Goal: Obtain resource: Download file/media

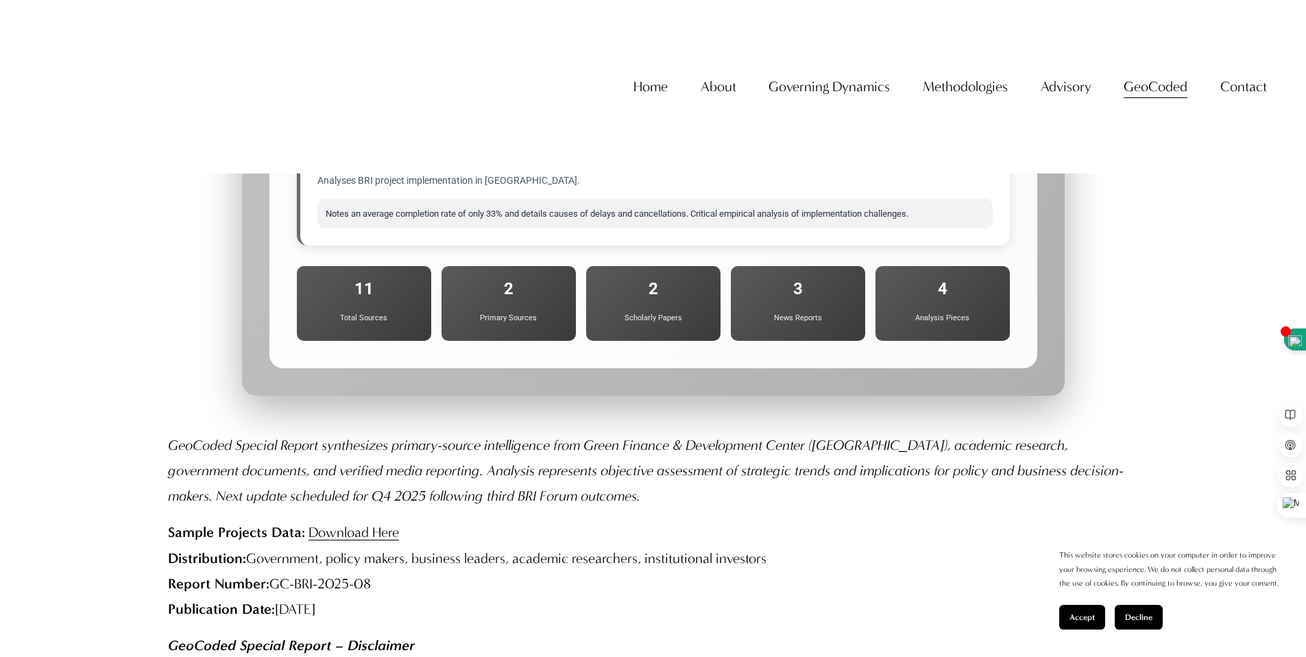
scroll to position [15052, 0]
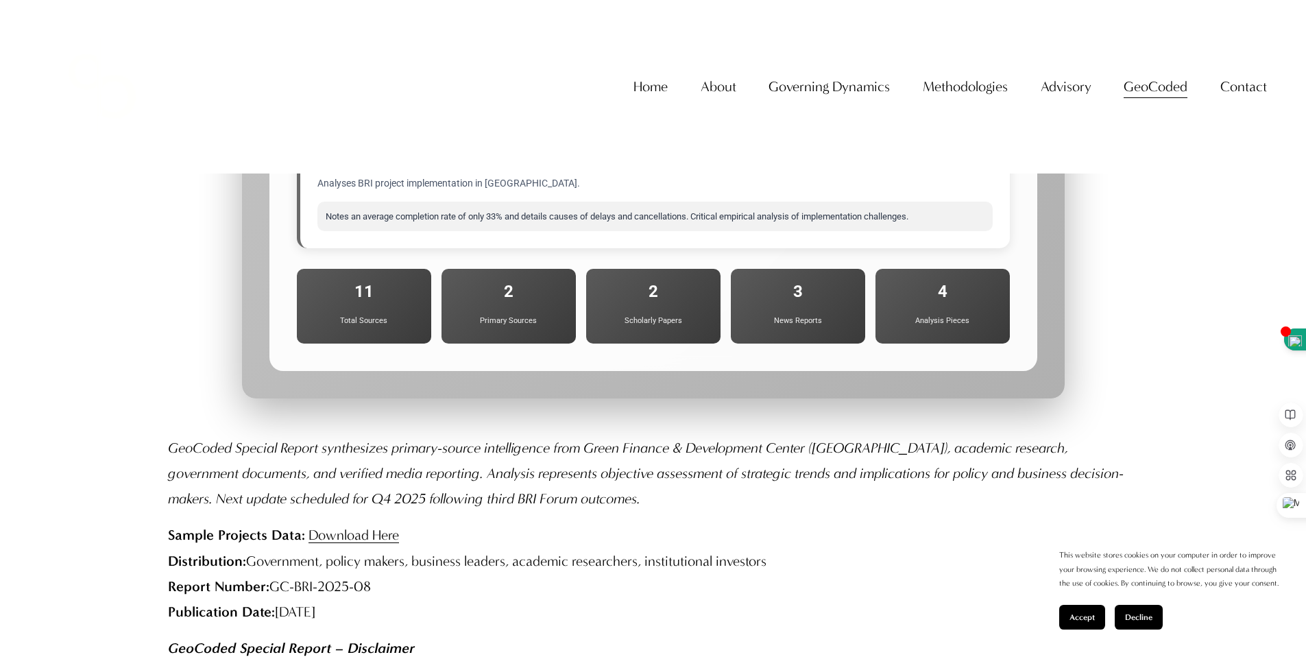
click at [351, 527] on link "Download Here" at bounding box center [354, 535] width 91 height 16
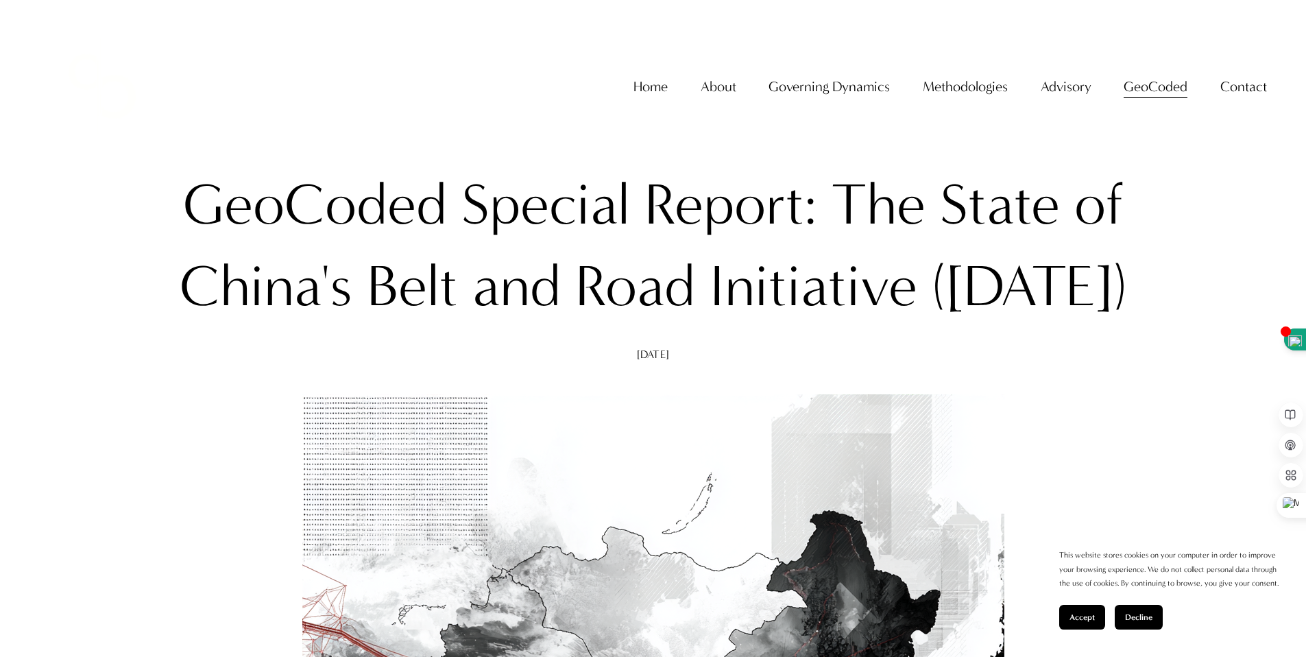
scroll to position [0, 0]
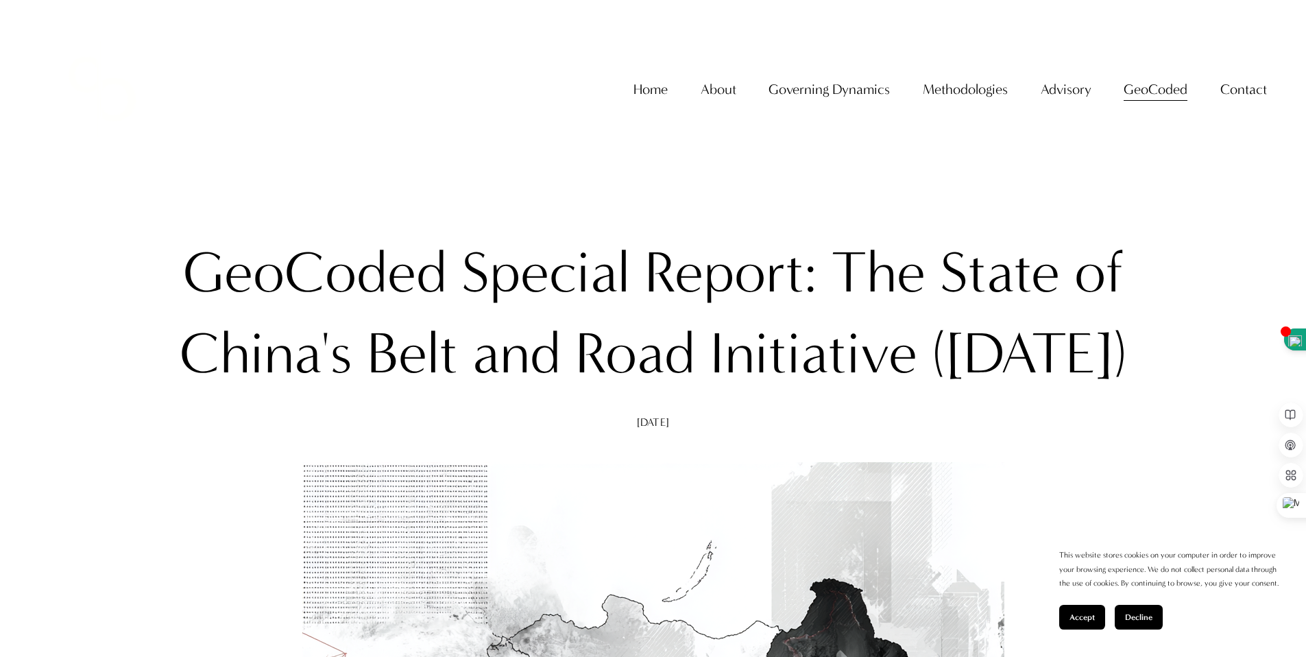
click at [867, 38] on div "Skip to Content Home About About The Firm" at bounding box center [653, 89] width 1306 height 178
click at [1299, 37] on div "Skip to Content Home About About The Firm" at bounding box center [653, 89] width 1306 height 178
click at [997, 16] on div "Skip to Content Home About About The Firm" at bounding box center [653, 89] width 1306 height 178
drag, startPoint x: 997, startPoint y: 16, endPoint x: 876, endPoint y: 100, distance: 147.4
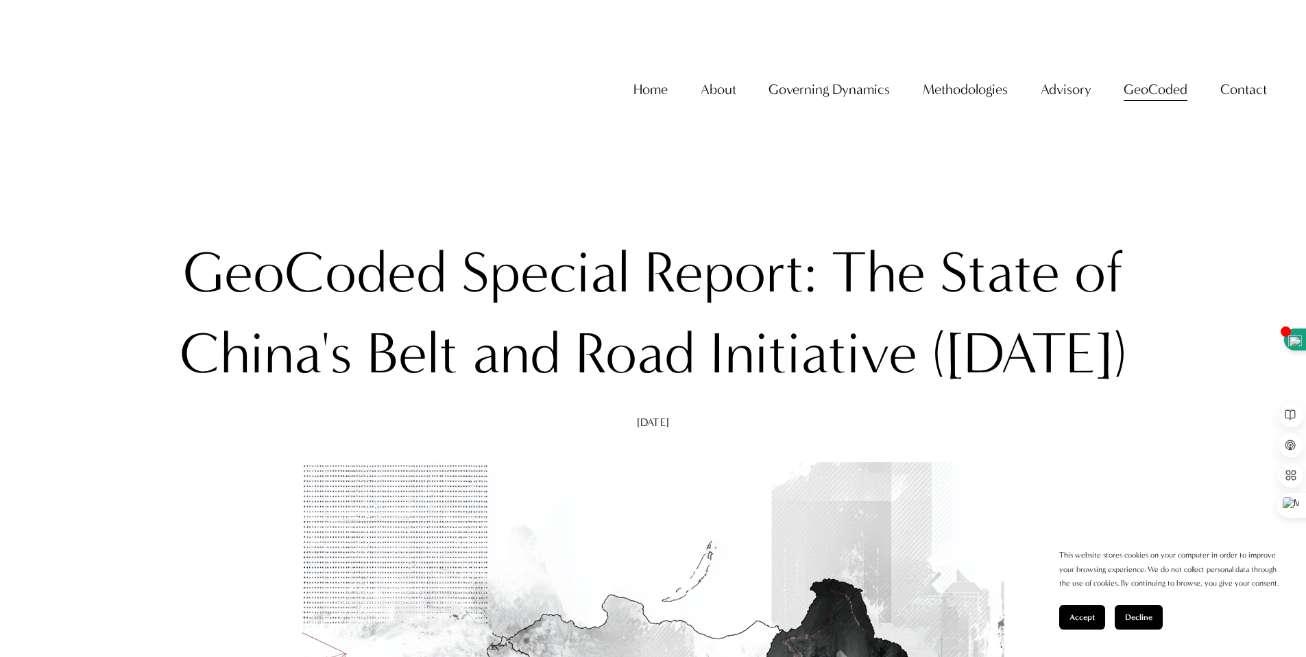
click at [992, 27] on div "Skip to Content Home About About The Firm" at bounding box center [653, 89] width 1306 height 178
click at [1293, 40] on div "Skip to Content Home About About The Firm" at bounding box center [653, 89] width 1306 height 178
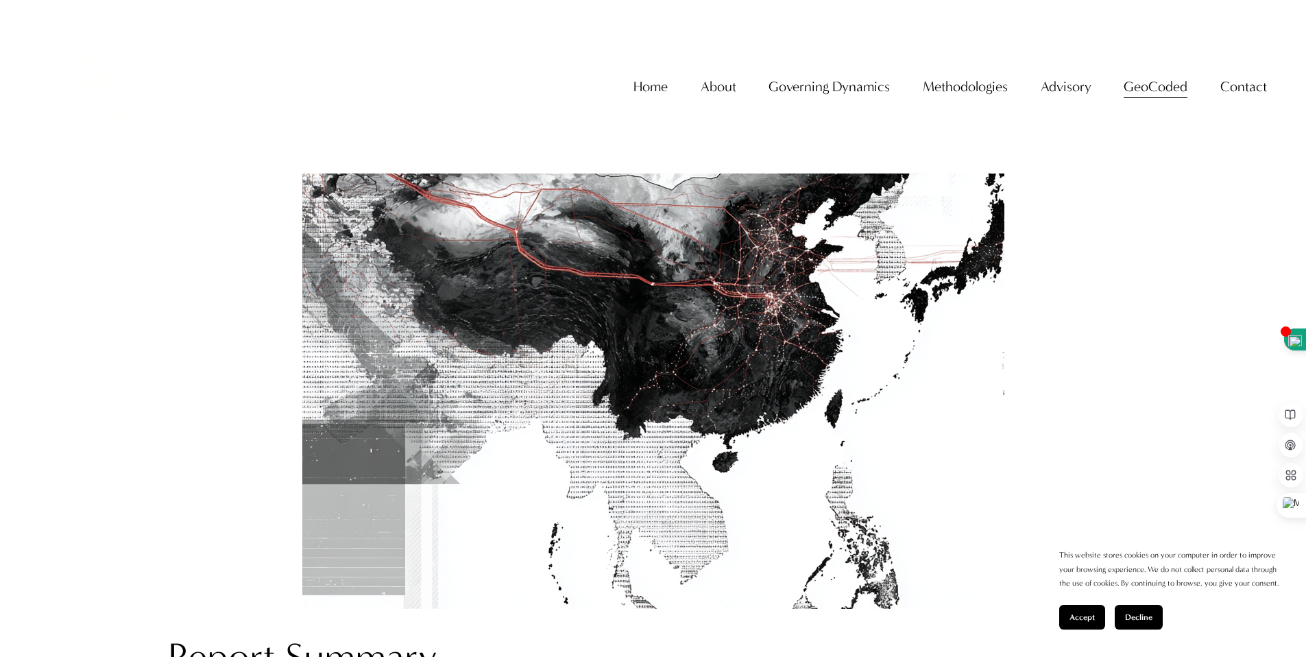
scroll to position [730, 0]
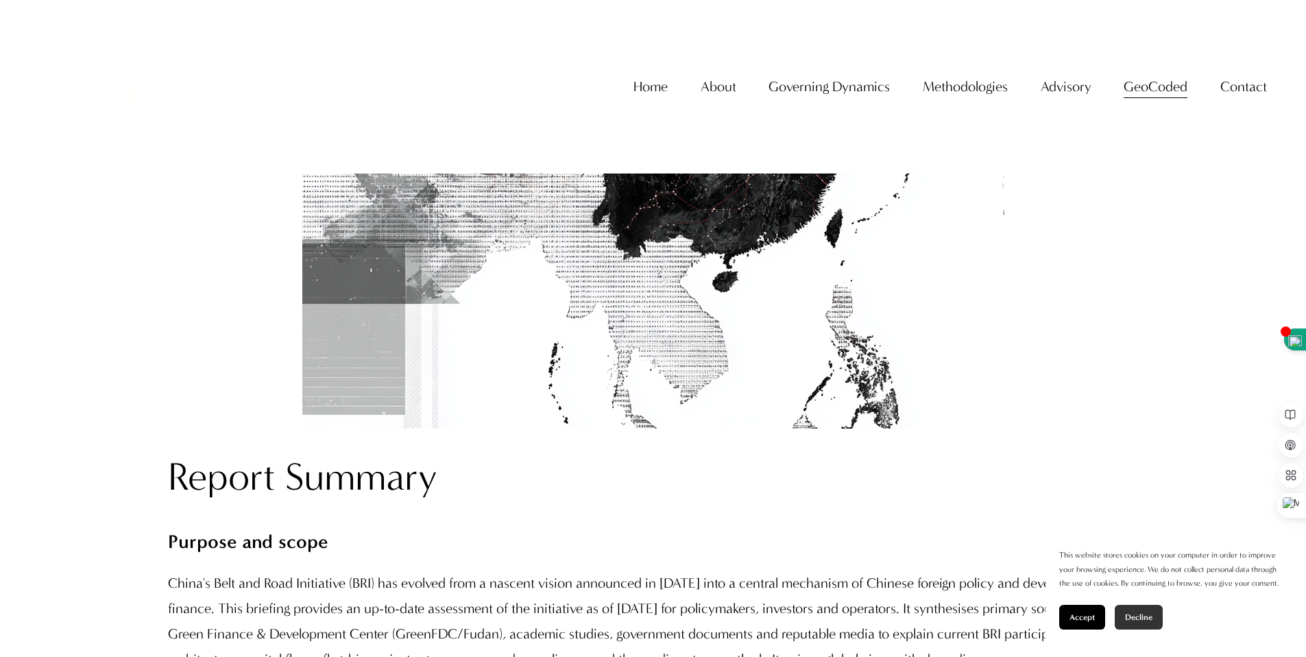
click at [1139, 617] on span "Decline" at bounding box center [1138, 617] width 27 height 10
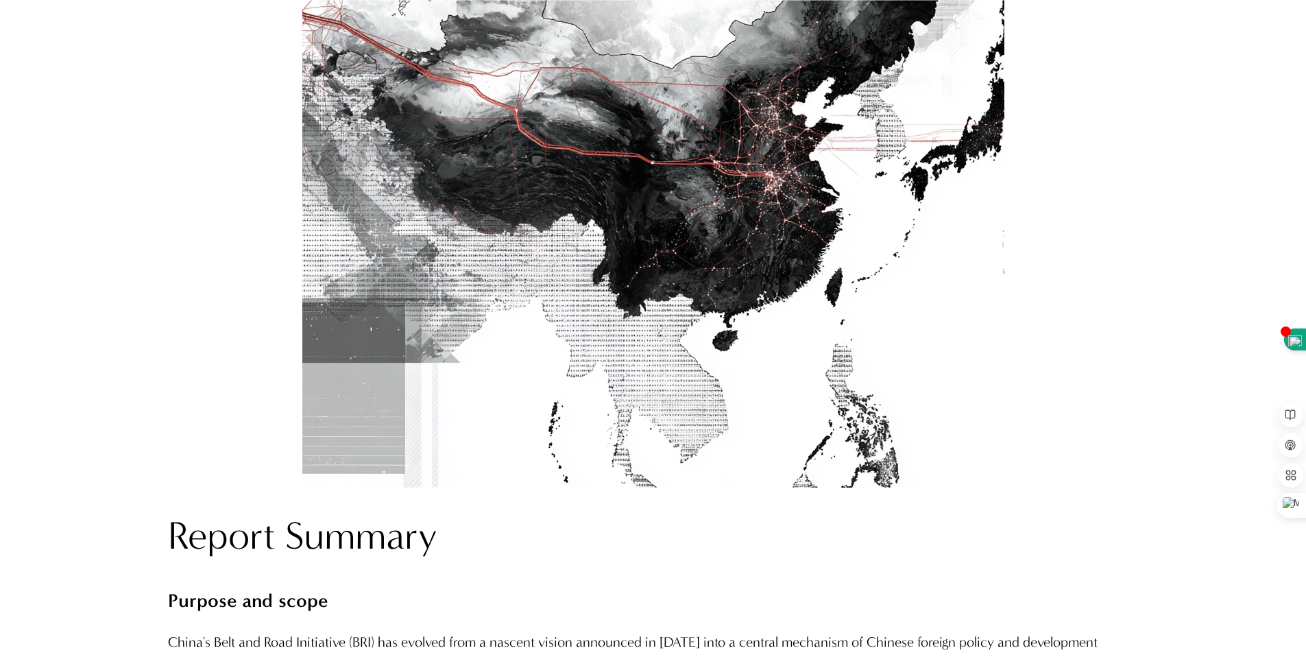
scroll to position [963, 0]
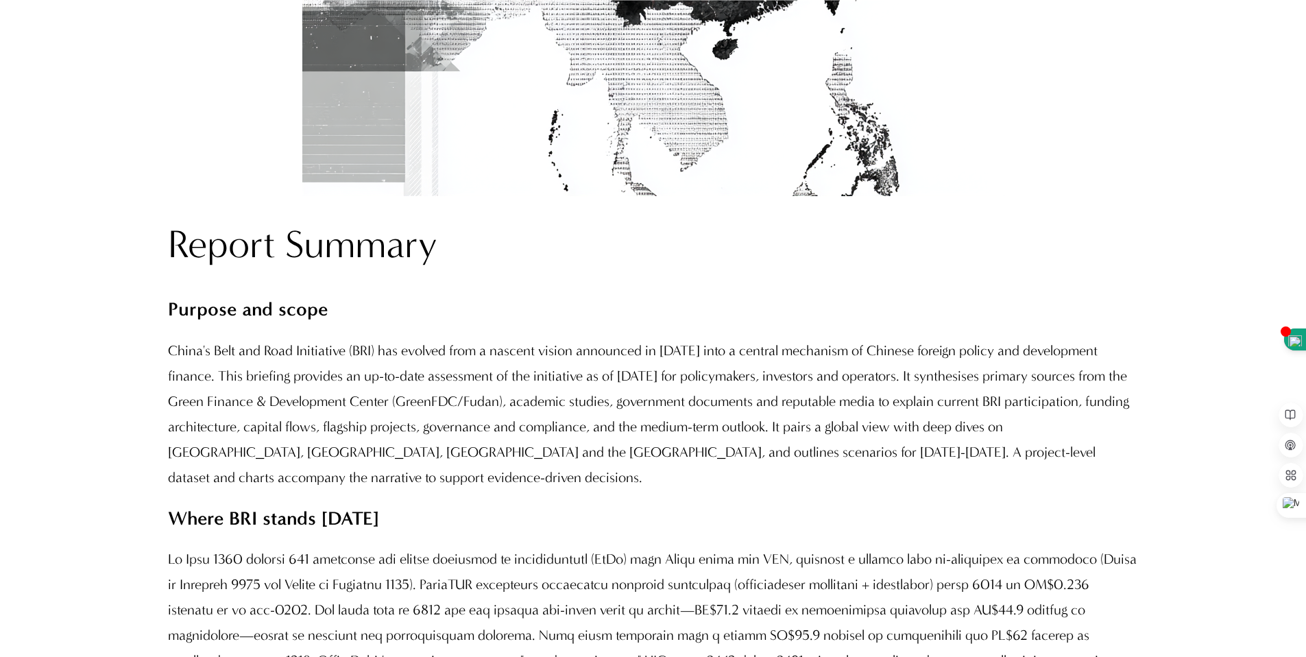
click at [357, 270] on h2 "Report Summary" at bounding box center [653, 244] width 970 height 51
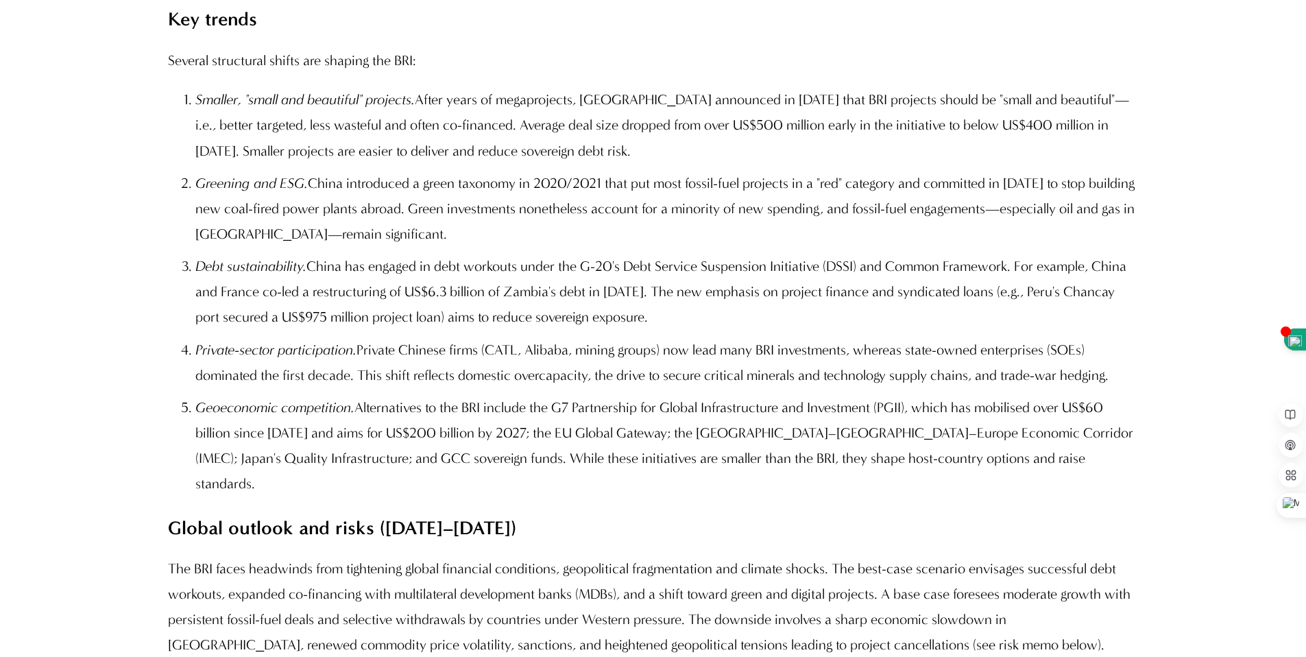
scroll to position [1437, 0]
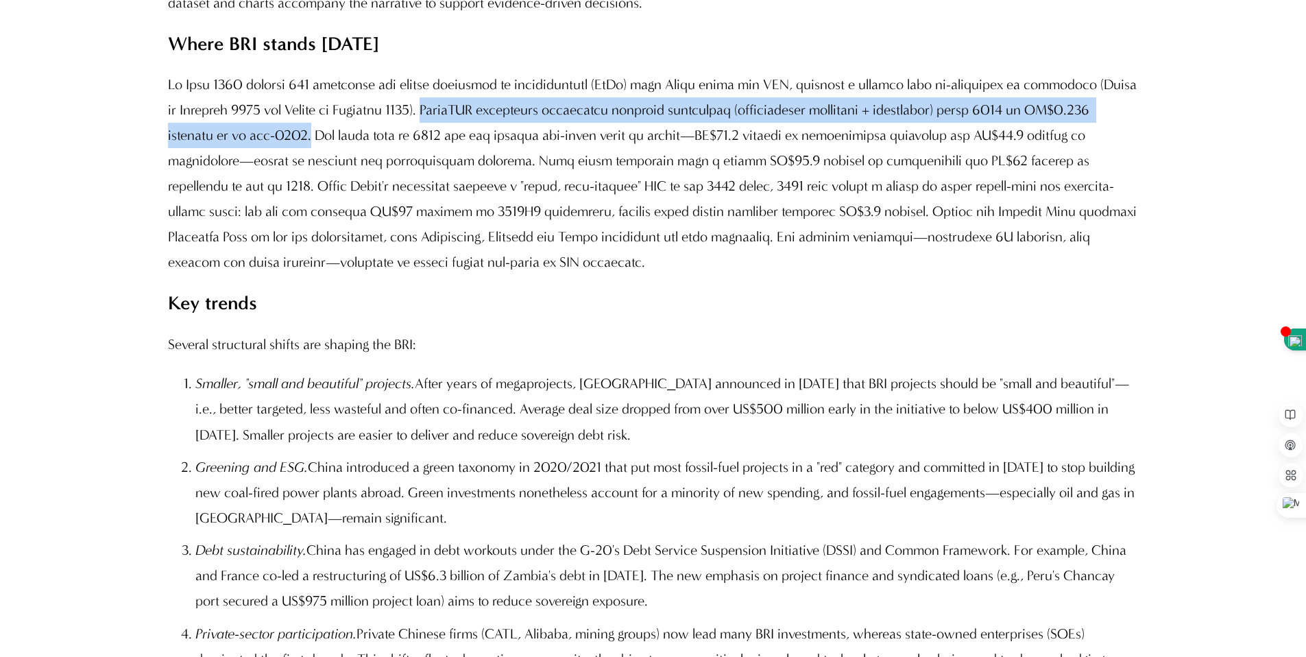
drag, startPoint x: 499, startPoint y: 194, endPoint x: 372, endPoint y: 228, distance: 131.2
click at [361, 221] on p at bounding box center [653, 173] width 970 height 203
copy p "GreenFDC calculates cumulative economic engagement (construction contracts + in…"
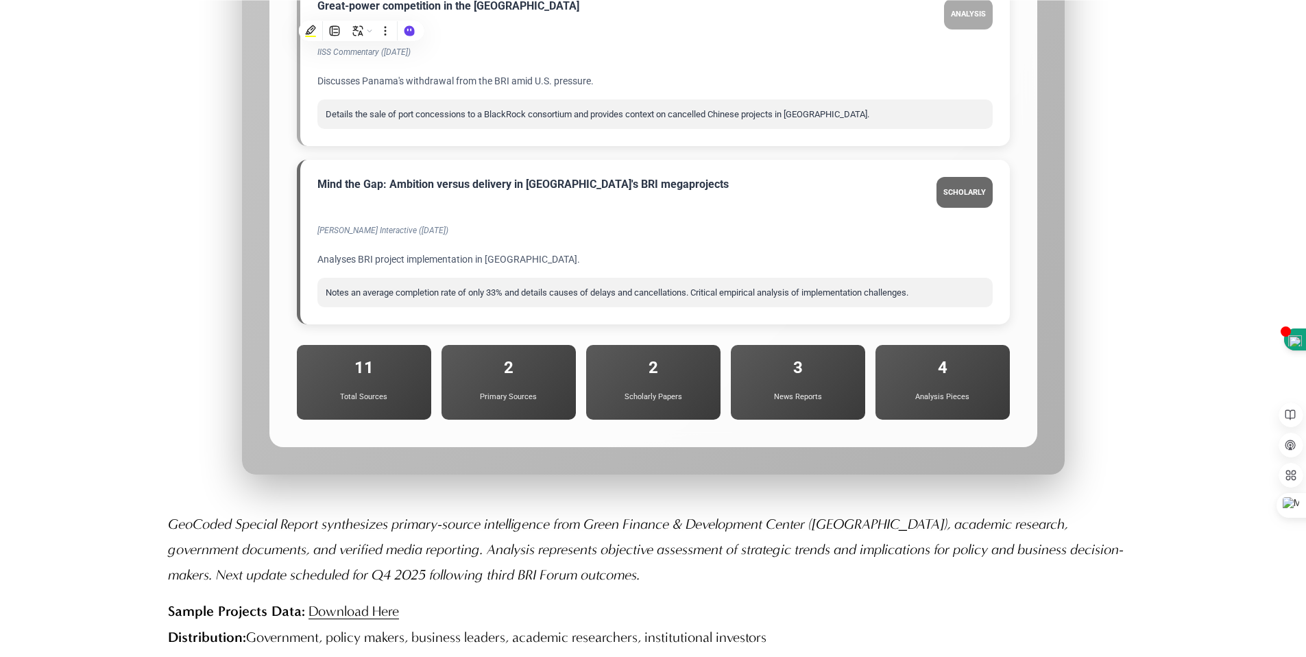
scroll to position [14978, 0]
